Goal: Download file/media: Obtain a digital file from the website

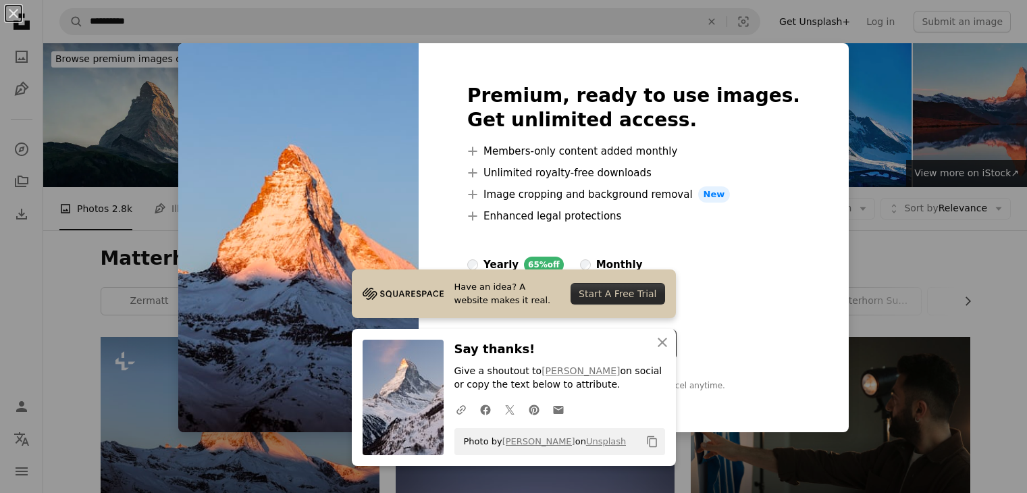
scroll to position [135, 0]
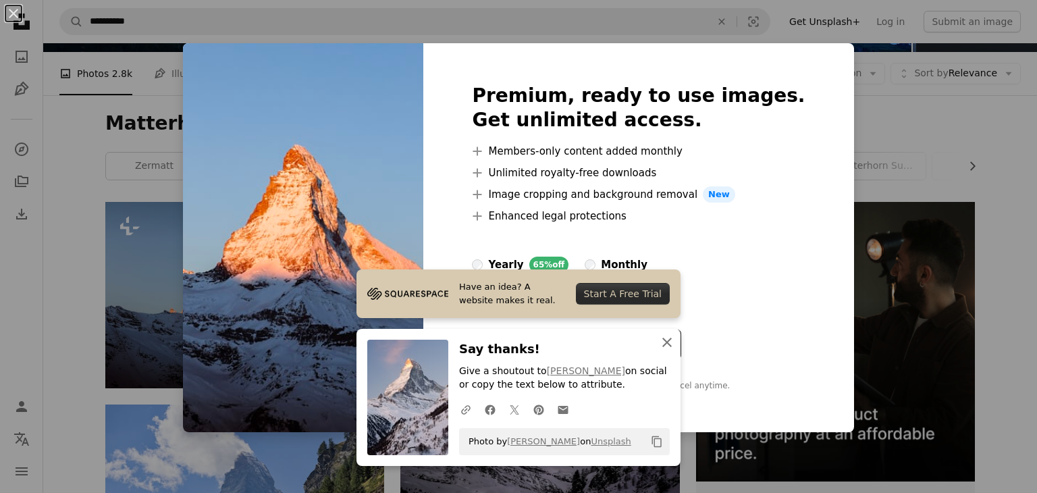
click at [662, 343] on icon "button" at bounding box center [666, 341] width 9 height 9
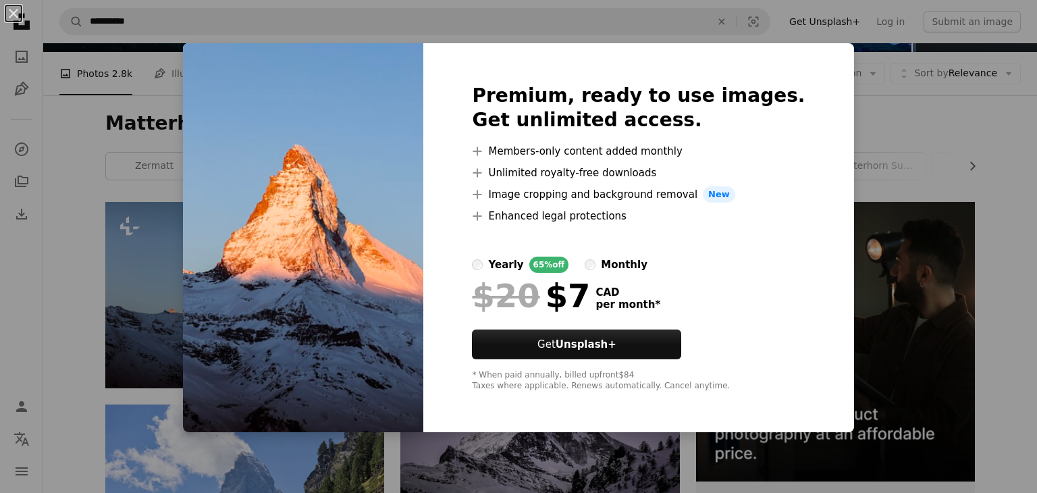
click at [904, 124] on div "An X shape Premium, ready to use images. Get unlimited access. A plus sign Memb…" at bounding box center [518, 246] width 1037 height 493
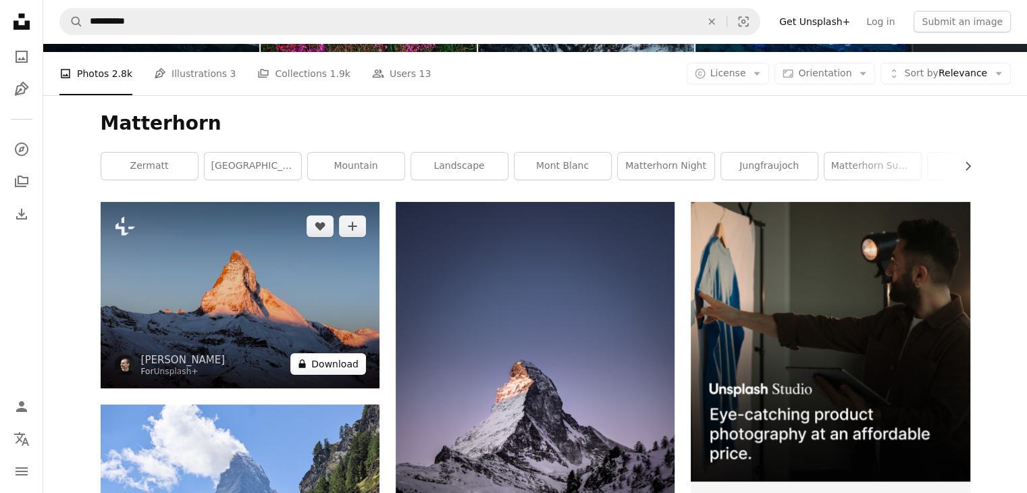
click at [333, 360] on button "A lock Download" at bounding box center [328, 364] width 76 height 22
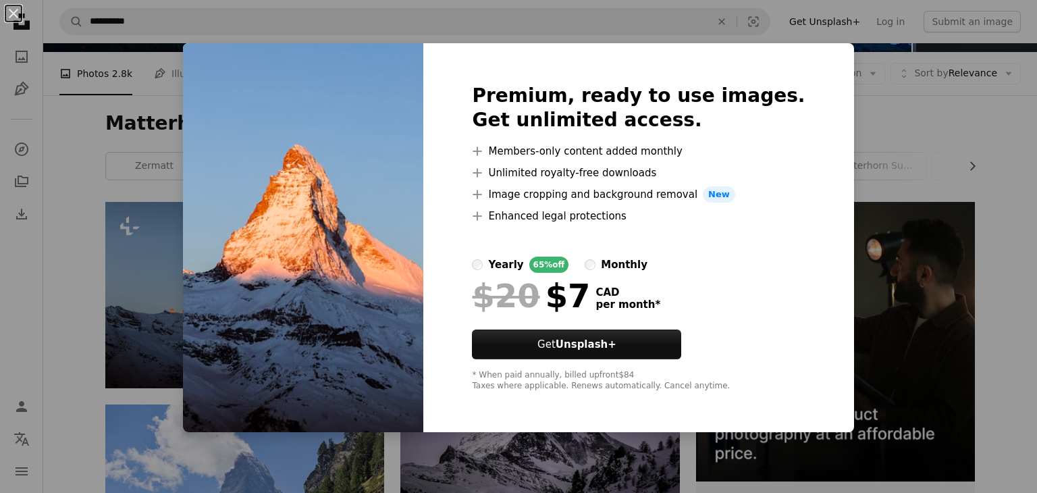
click at [1008, 168] on div "An X shape Premium, ready to use images. Get unlimited access. A plus sign Memb…" at bounding box center [518, 246] width 1037 height 493
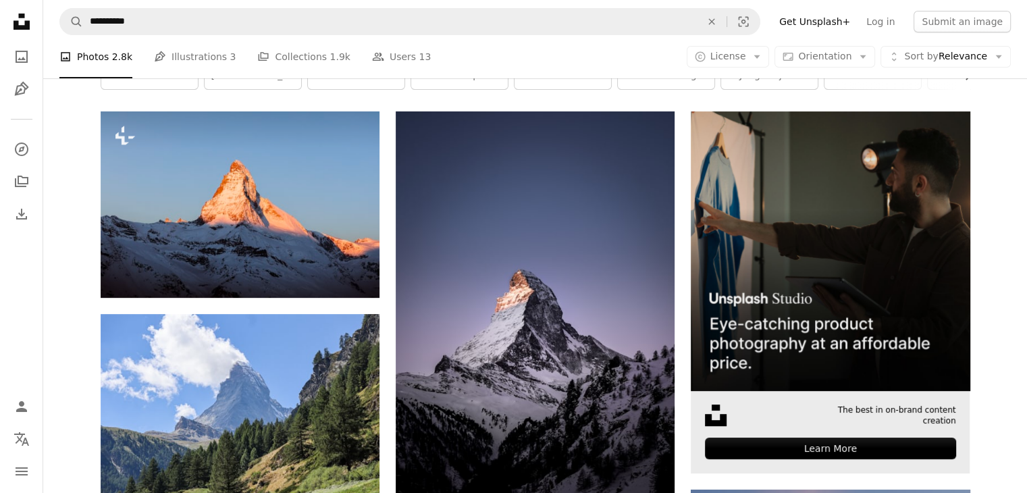
scroll to position [405, 0]
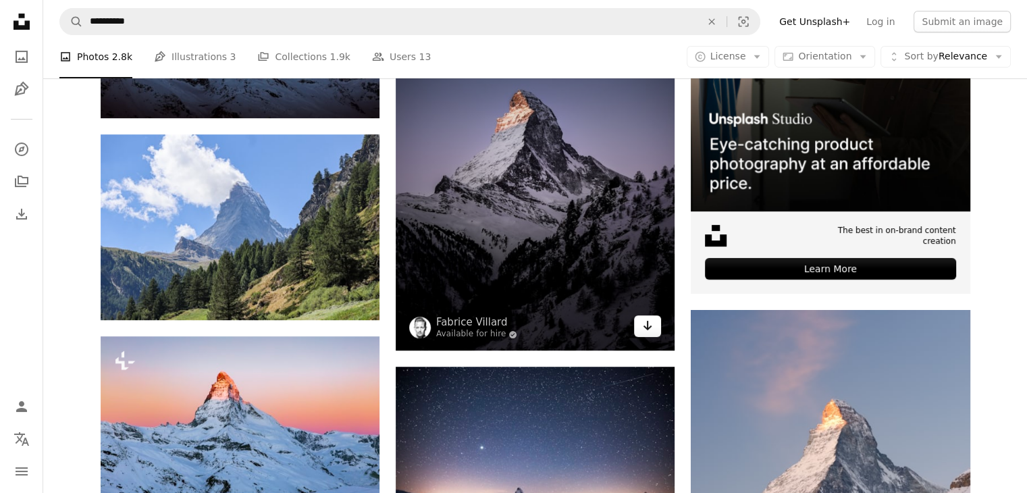
click at [645, 324] on icon "Arrow pointing down" at bounding box center [647, 325] width 11 height 16
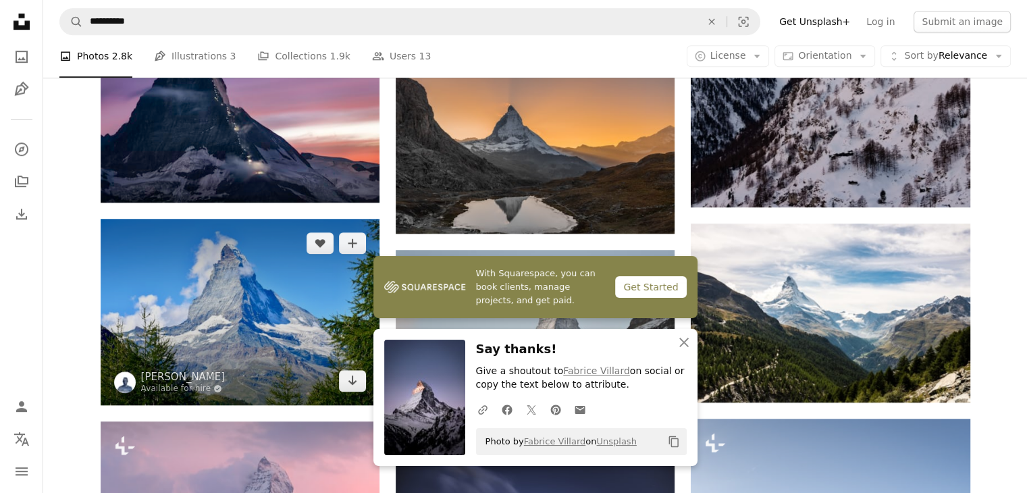
scroll to position [945, 0]
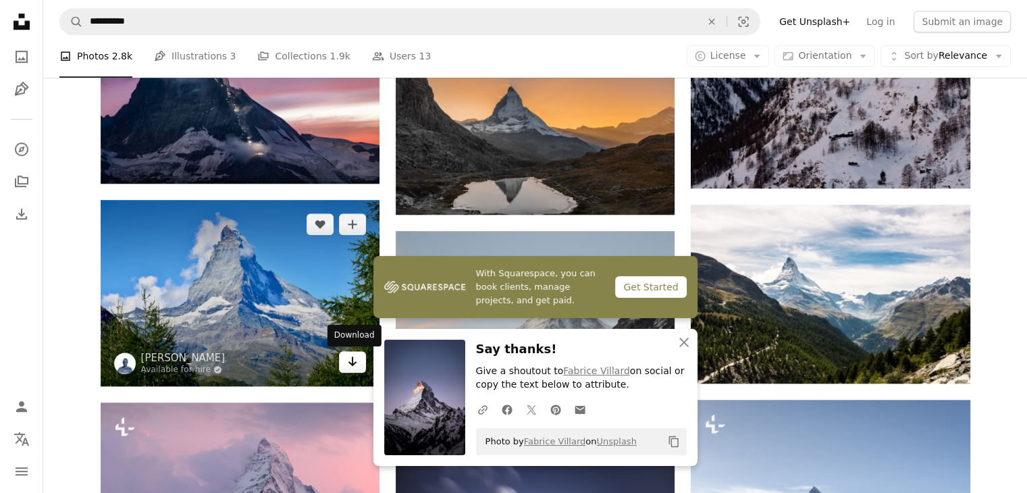
click at [354, 363] on icon "Download" at bounding box center [352, 360] width 9 height 9
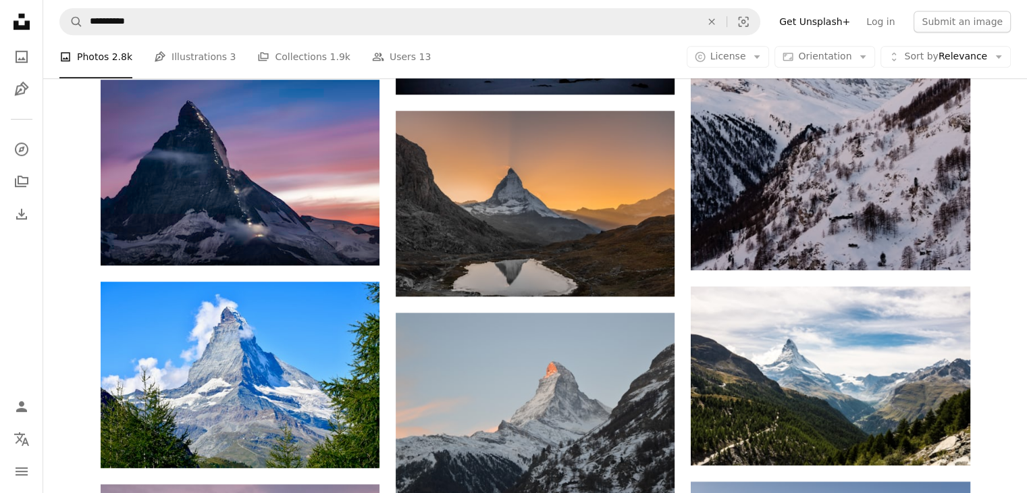
scroll to position [694, 0]
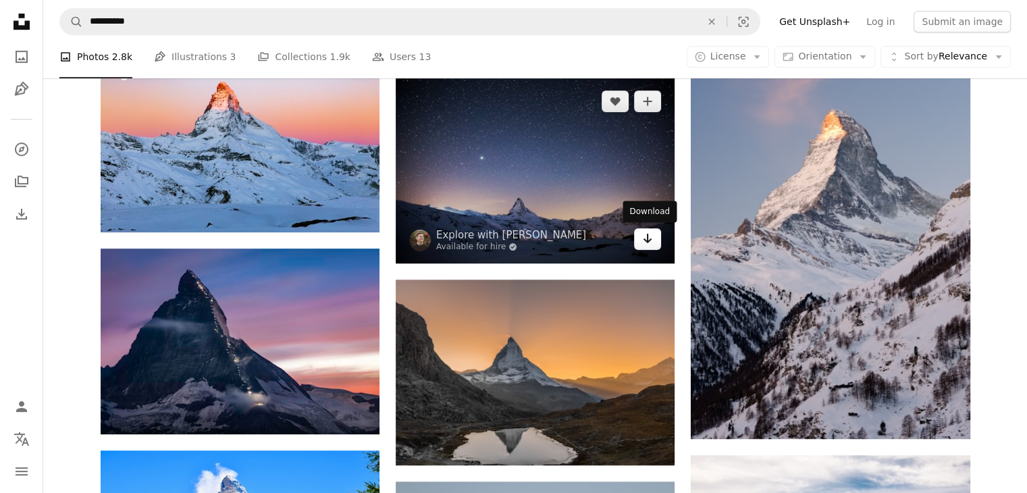
click at [652, 243] on icon "Arrow pointing down" at bounding box center [647, 238] width 11 height 16
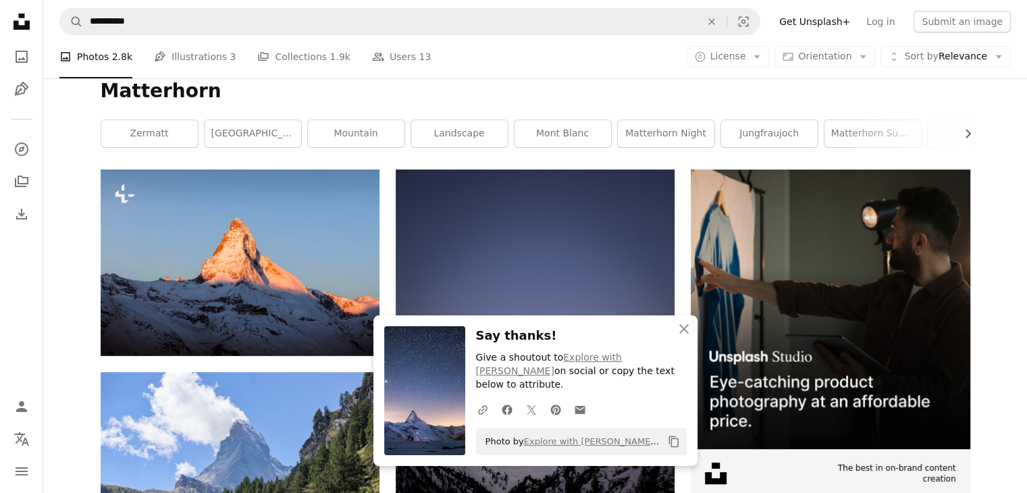
scroll to position [155, 0]
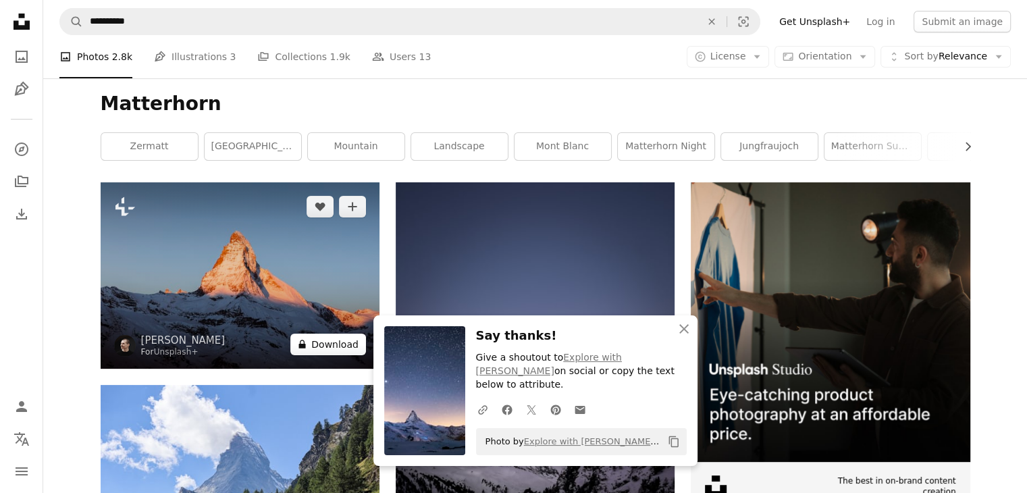
click at [324, 346] on button "A lock Download" at bounding box center [328, 344] width 76 height 22
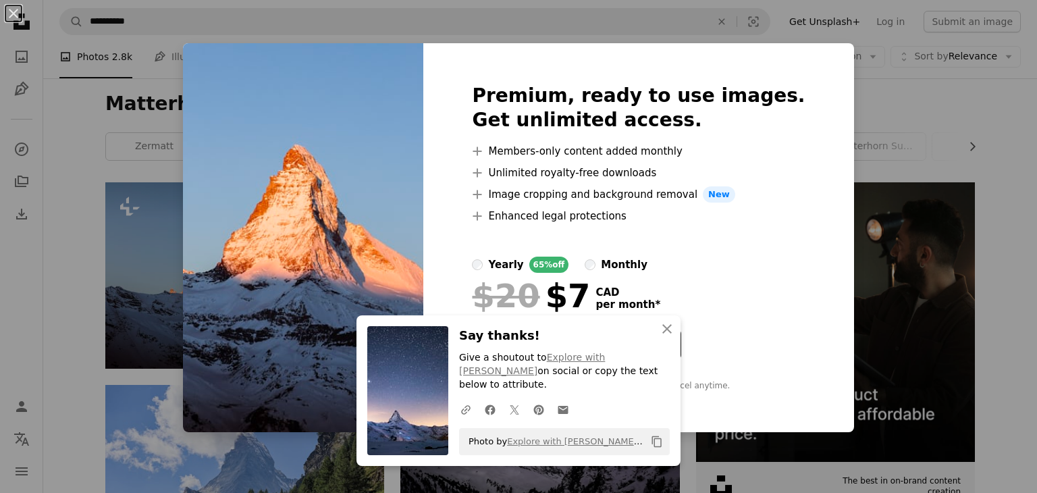
click at [1000, 223] on div "An X shape An X shape Close Say thanks! Give a shoutout to Explore with [PERSON…" at bounding box center [518, 246] width 1037 height 493
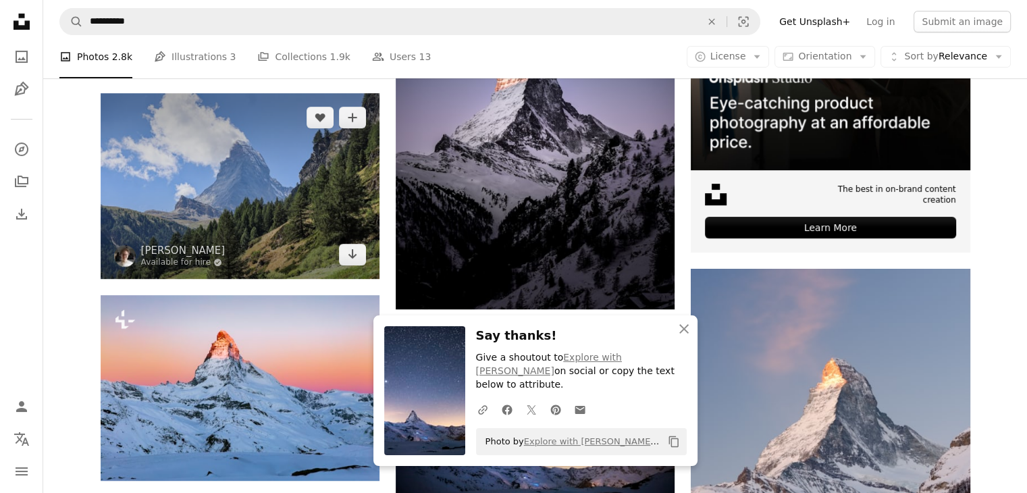
scroll to position [425, 0]
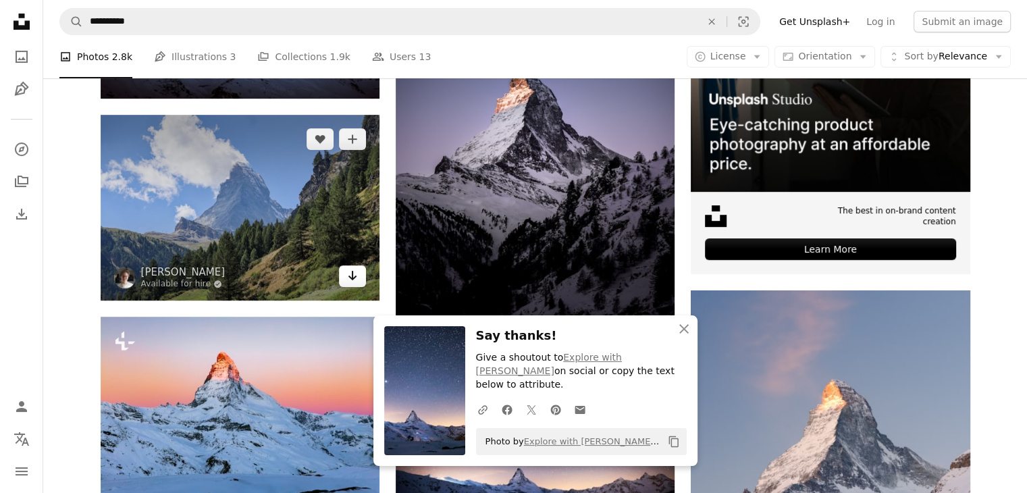
click at [359, 281] on link "Arrow pointing down" at bounding box center [352, 276] width 27 height 22
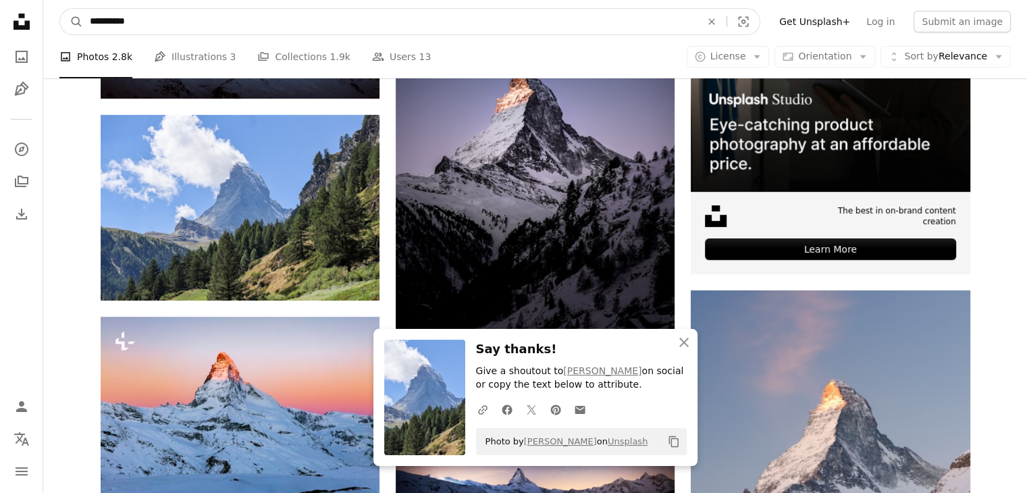
drag, startPoint x: 261, startPoint y: 18, endPoint x: 55, endPoint y: 25, distance: 206.0
click at [55, 25] on nav "**********" at bounding box center [534, 21] width 983 height 43
type input "******"
click button "A magnifying glass" at bounding box center [71, 22] width 23 height 26
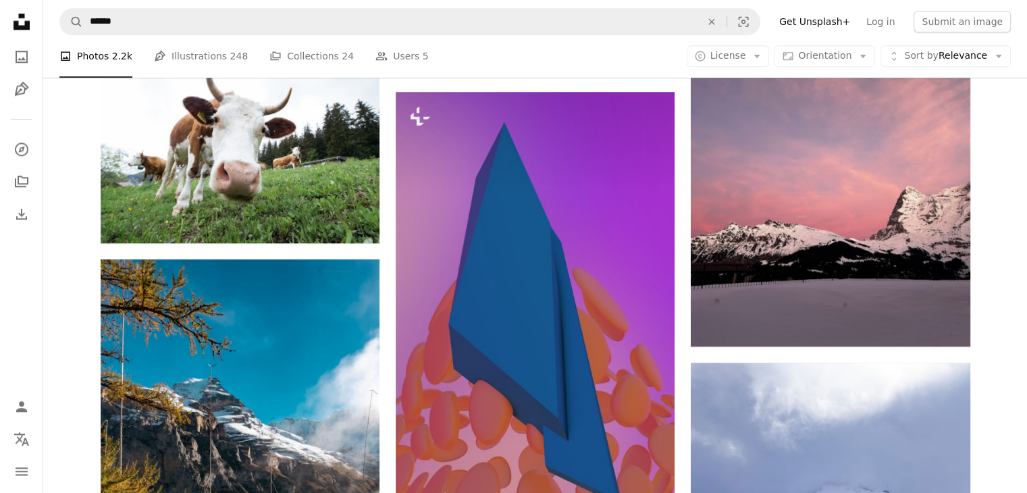
scroll to position [1687, 0]
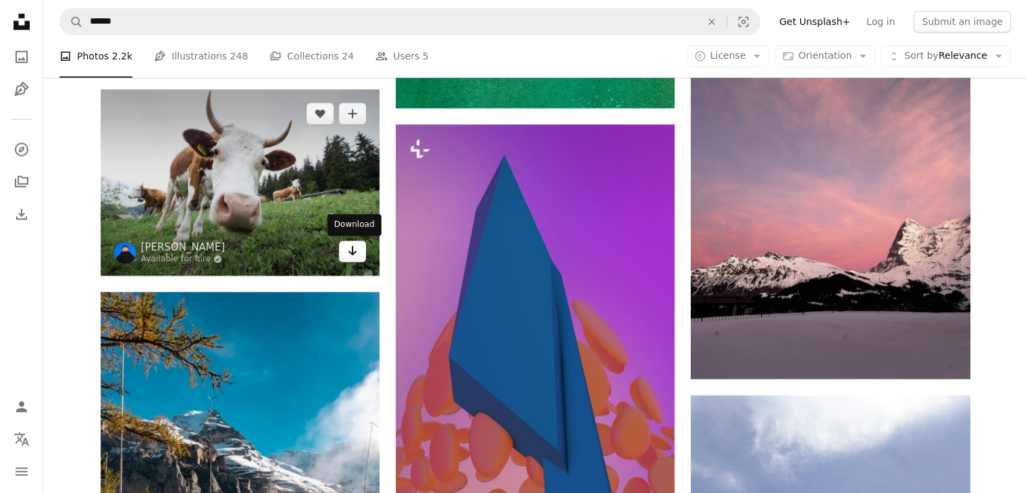
click at [346, 248] on link "Arrow pointing down" at bounding box center [352, 251] width 27 height 22
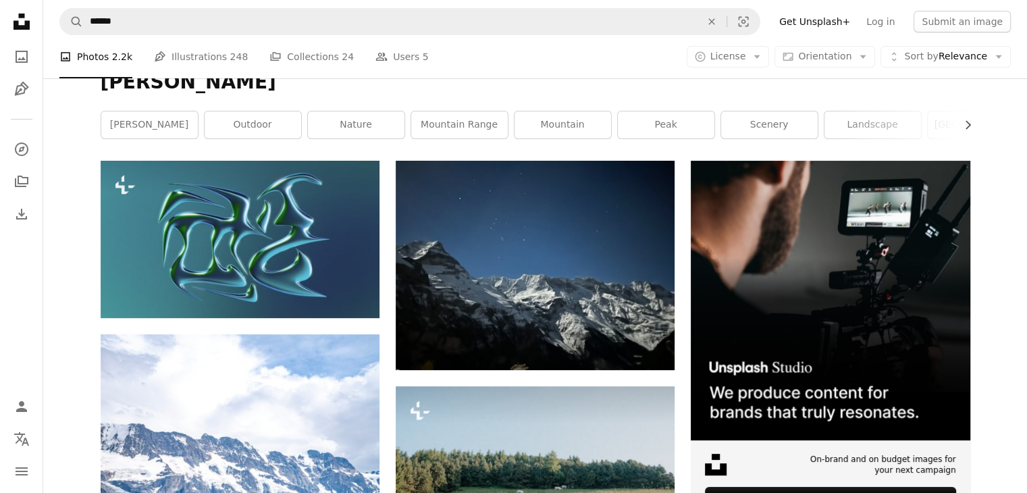
scroll to position [0, 0]
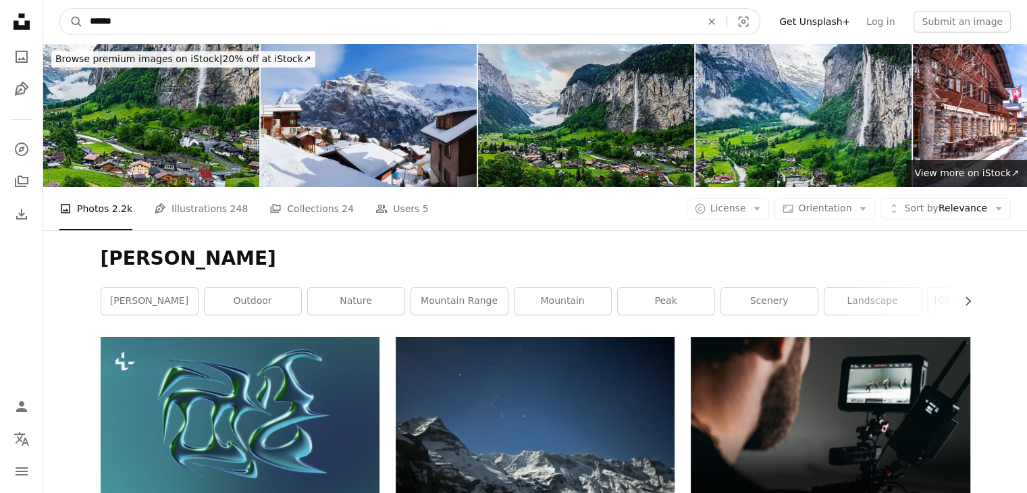
drag, startPoint x: 154, startPoint y: 24, endPoint x: 54, endPoint y: 25, distance: 99.9
click at [57, 24] on nav "A magnifying glass ****** An X shape Visual search Filters Get Unsplash+ Log in…" at bounding box center [534, 21] width 983 height 43
type input "*****"
click at [60, 9] on button "A magnifying glass" at bounding box center [71, 22] width 23 height 26
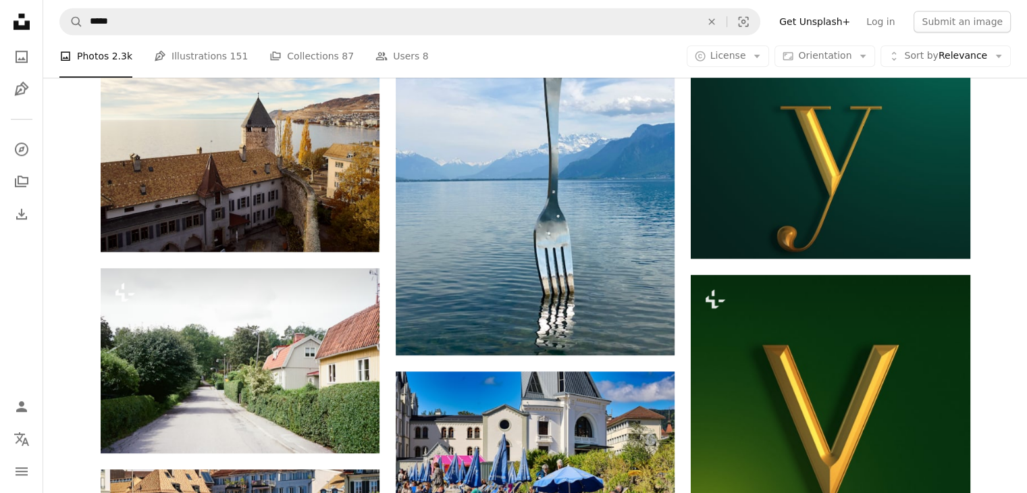
scroll to position [945, 0]
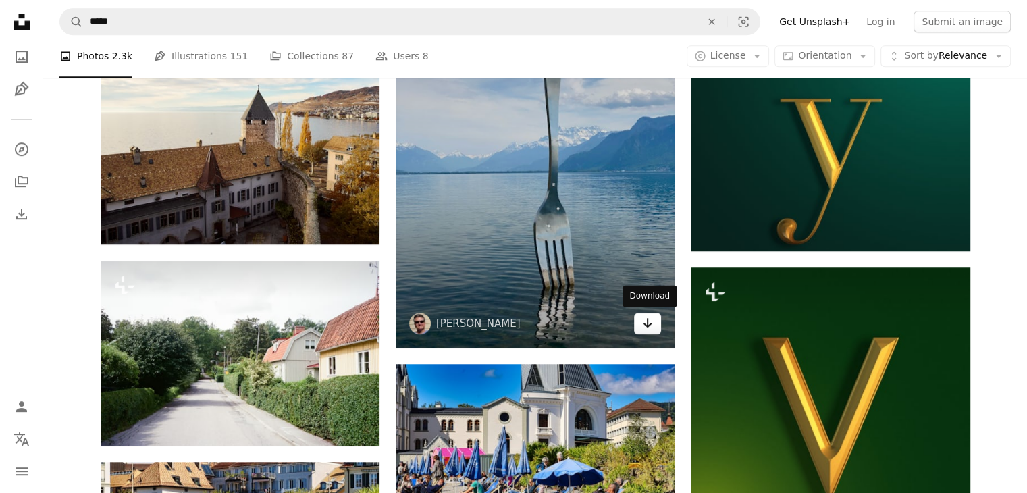
click at [647, 325] on icon "Download" at bounding box center [647, 322] width 9 height 9
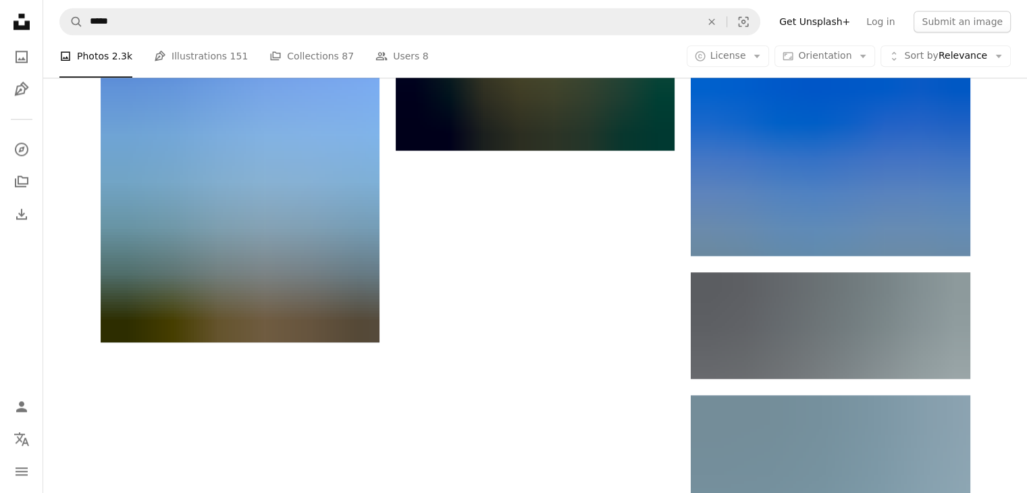
scroll to position [1620, 0]
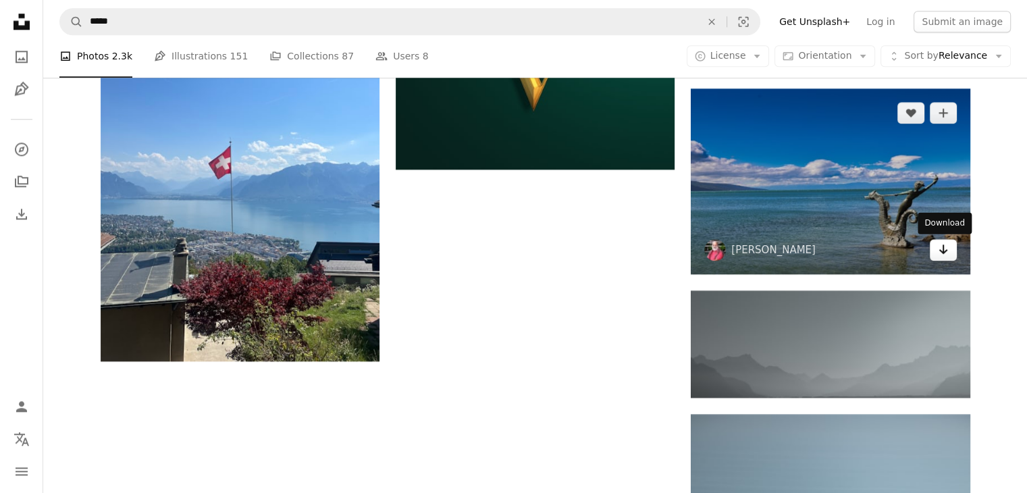
click at [941, 252] on icon "Download" at bounding box center [942, 248] width 9 height 9
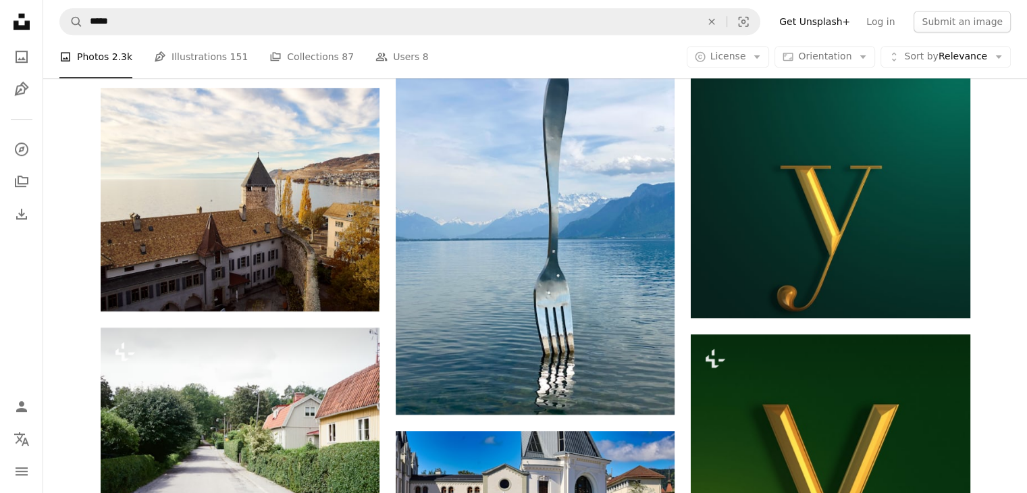
scroll to position [877, 0]
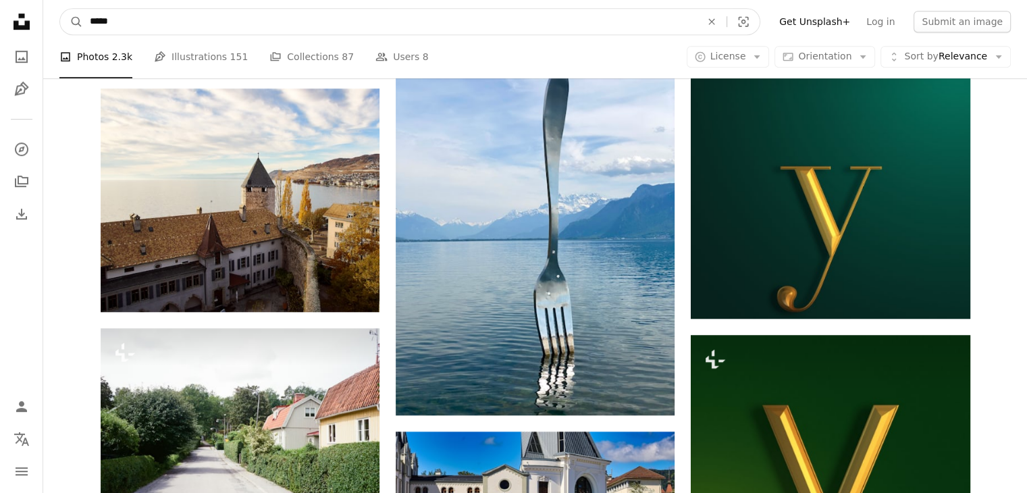
drag, startPoint x: 119, startPoint y: 22, endPoint x: 49, endPoint y: 22, distance: 70.2
click at [49, 22] on nav "A magnifying glass ***** An X shape Visual search Filters Get Unsplash+ Log in …" at bounding box center [534, 21] width 983 height 43
type input "********"
click button "A magnifying glass" at bounding box center [71, 22] width 23 height 26
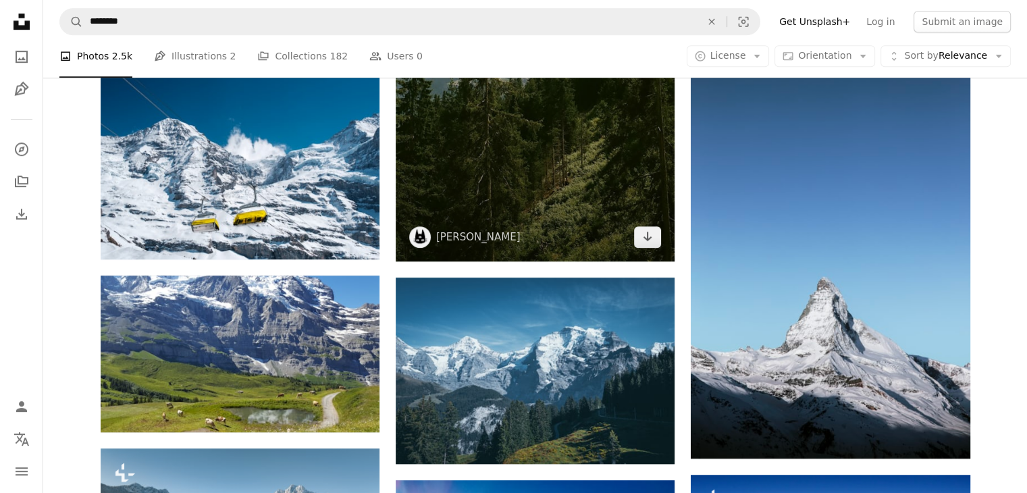
scroll to position [877, 0]
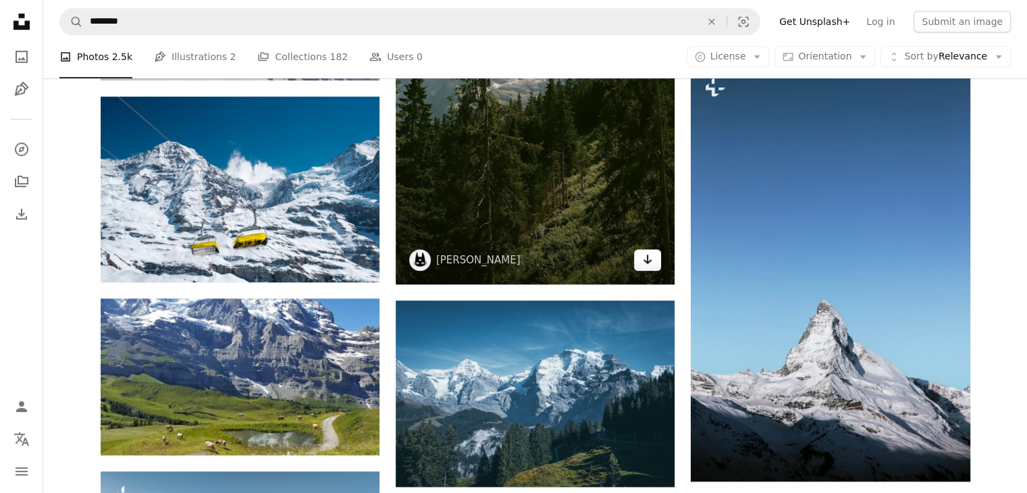
click at [652, 258] on icon "Arrow pointing down" at bounding box center [647, 259] width 11 height 16
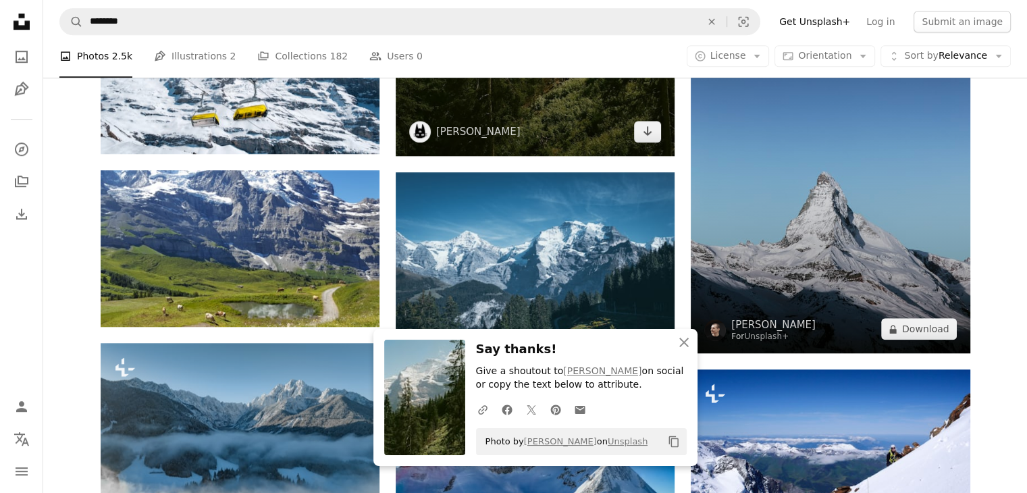
scroll to position [1012, 0]
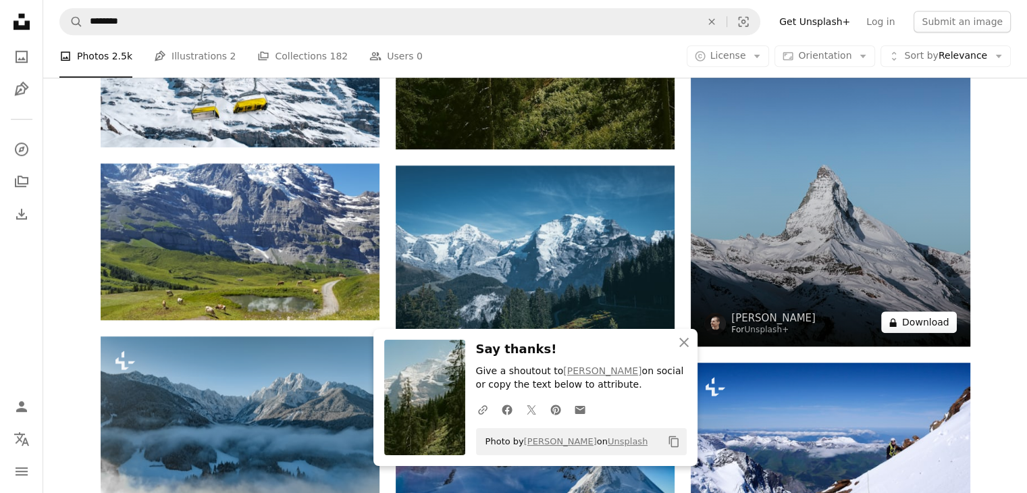
click at [910, 323] on button "A lock Download" at bounding box center [919, 322] width 76 height 22
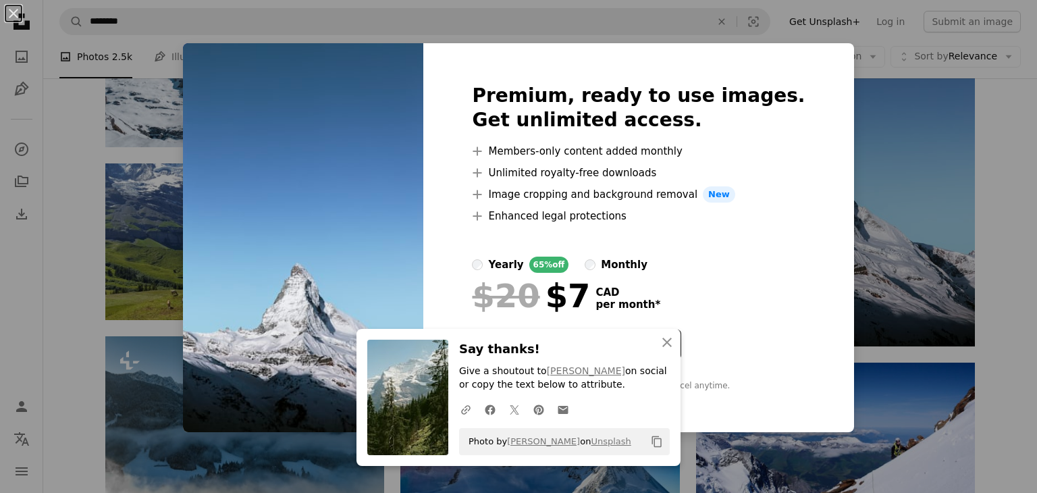
click at [995, 275] on div "An X shape An X shape Close Say thanks! Give a shoutout to [PERSON_NAME] on soc…" at bounding box center [518, 246] width 1037 height 493
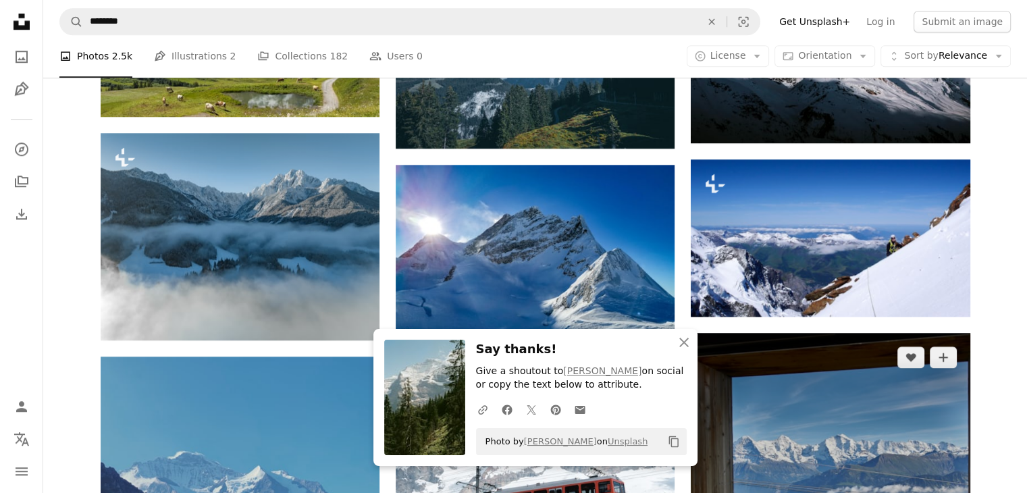
scroll to position [1282, 0]
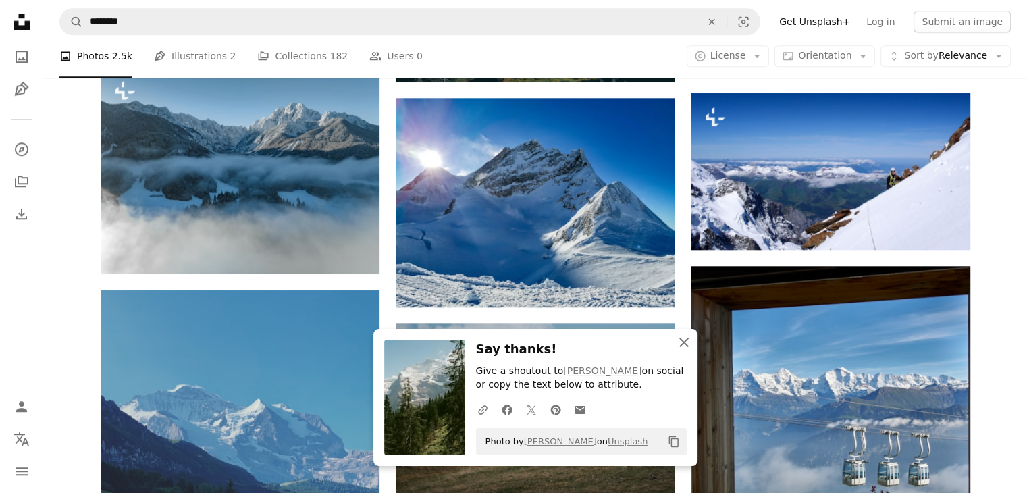
click at [688, 337] on icon "An X shape" at bounding box center [684, 342] width 16 height 16
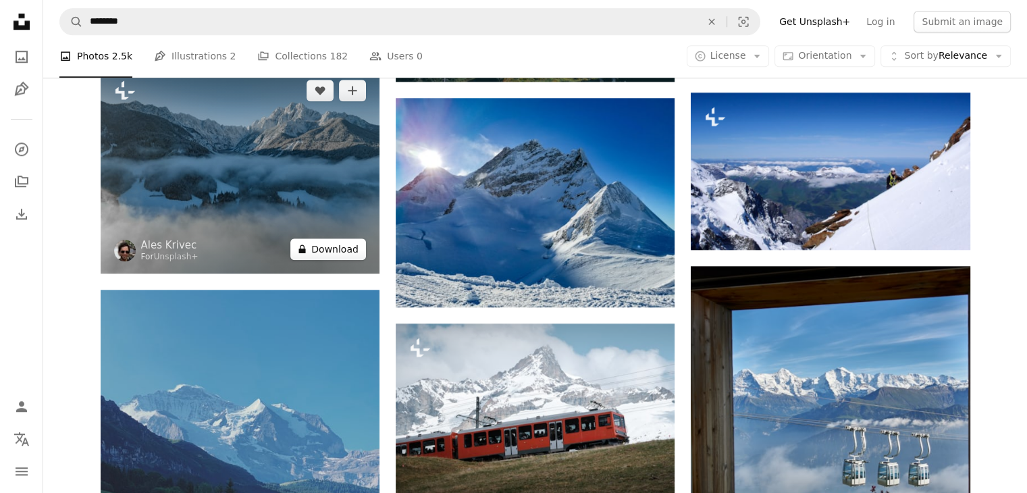
click at [327, 247] on button "A lock Download" at bounding box center [328, 249] width 76 height 22
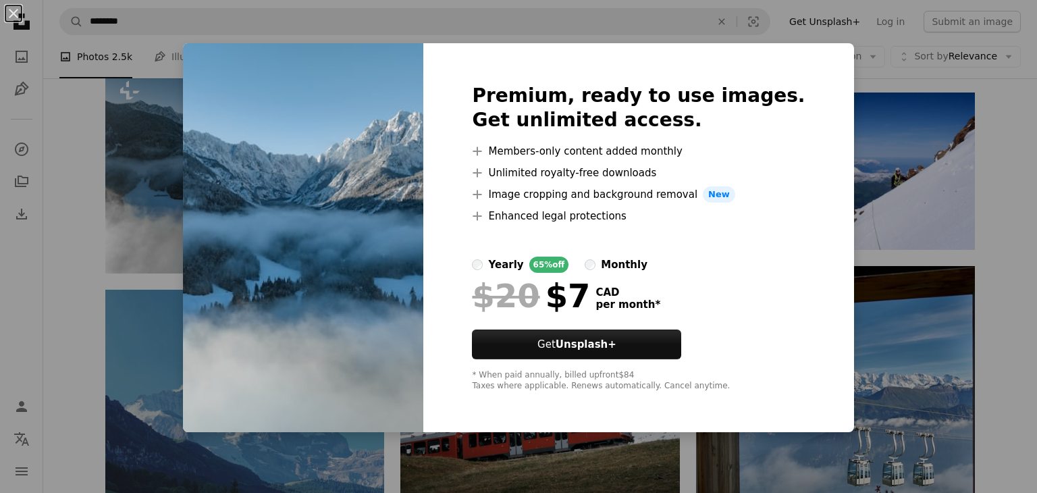
click at [986, 176] on div "An X shape Premium, ready to use images. Get unlimited access. A plus sign Memb…" at bounding box center [518, 246] width 1037 height 493
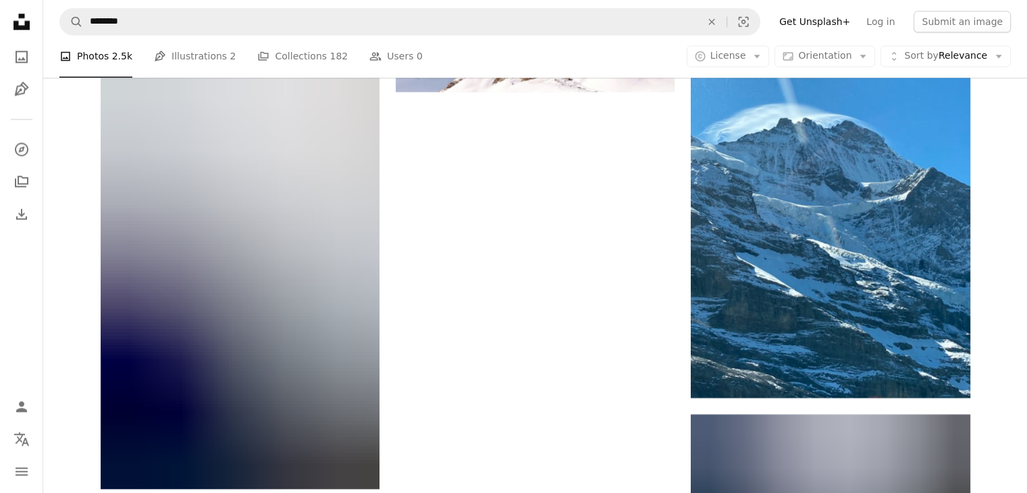
scroll to position [2092, 0]
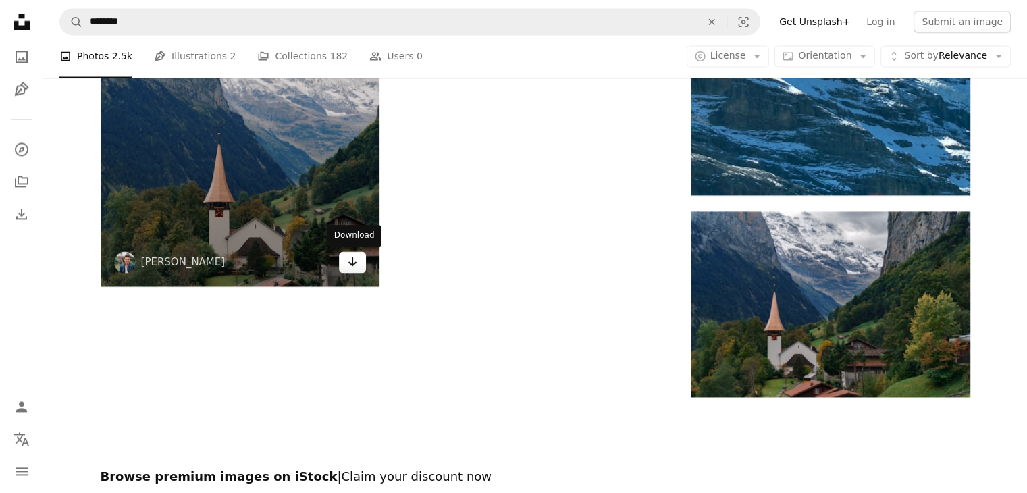
click at [345, 261] on link "Arrow pointing down" at bounding box center [352, 262] width 27 height 22
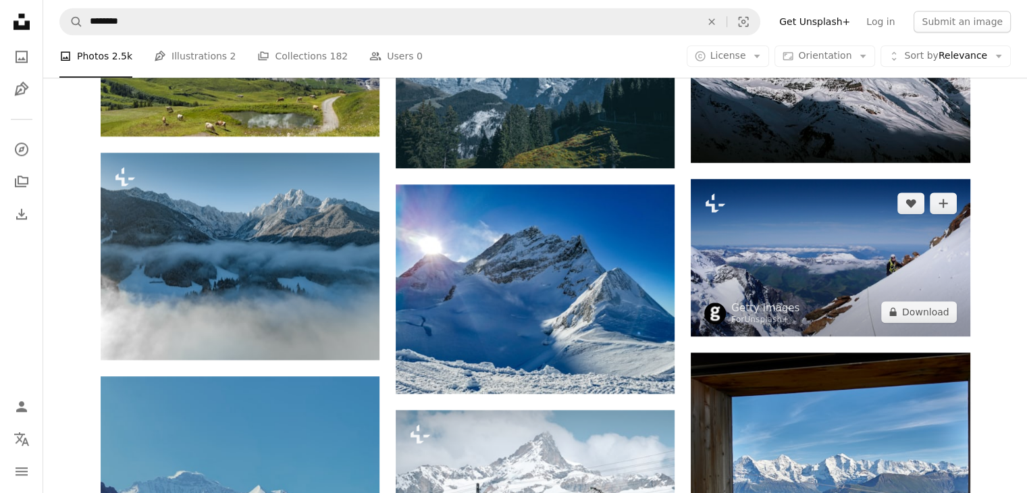
scroll to position [1220, 0]
